Goal: Check status: Check status

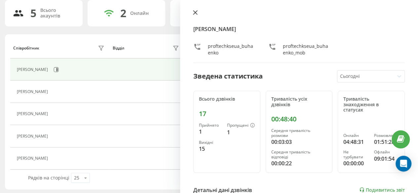
click at [196, 11] on icon at bounding box center [195, 13] width 4 height 4
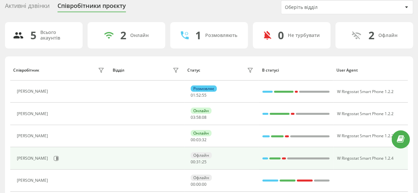
scroll to position [28, 0]
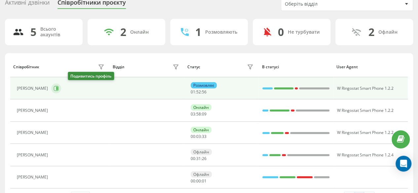
click at [58, 87] on icon at bounding box center [57, 88] width 2 height 3
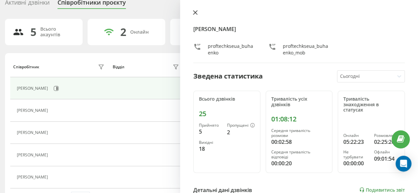
click at [195, 11] on icon at bounding box center [195, 12] width 5 height 5
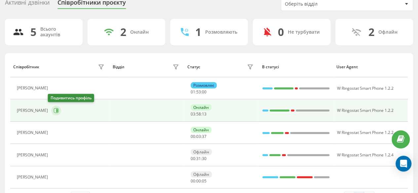
click at [54, 111] on icon at bounding box center [56, 110] width 5 height 5
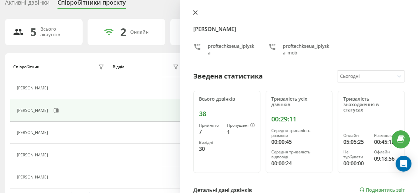
click at [196, 13] on icon at bounding box center [195, 12] width 5 height 5
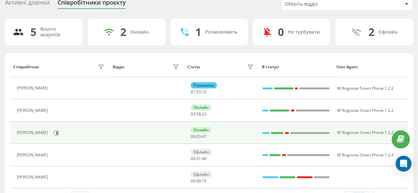
click at [76, 133] on div "[PERSON_NAME]" at bounding box center [61, 133] width 89 height 11
click at [58, 133] on icon at bounding box center [57, 132] width 2 height 3
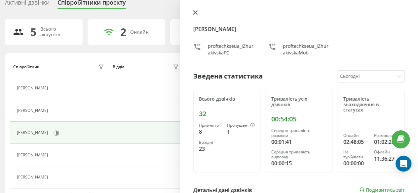
click at [193, 16] on button at bounding box center [195, 13] width 9 height 6
